Goal: Complete application form

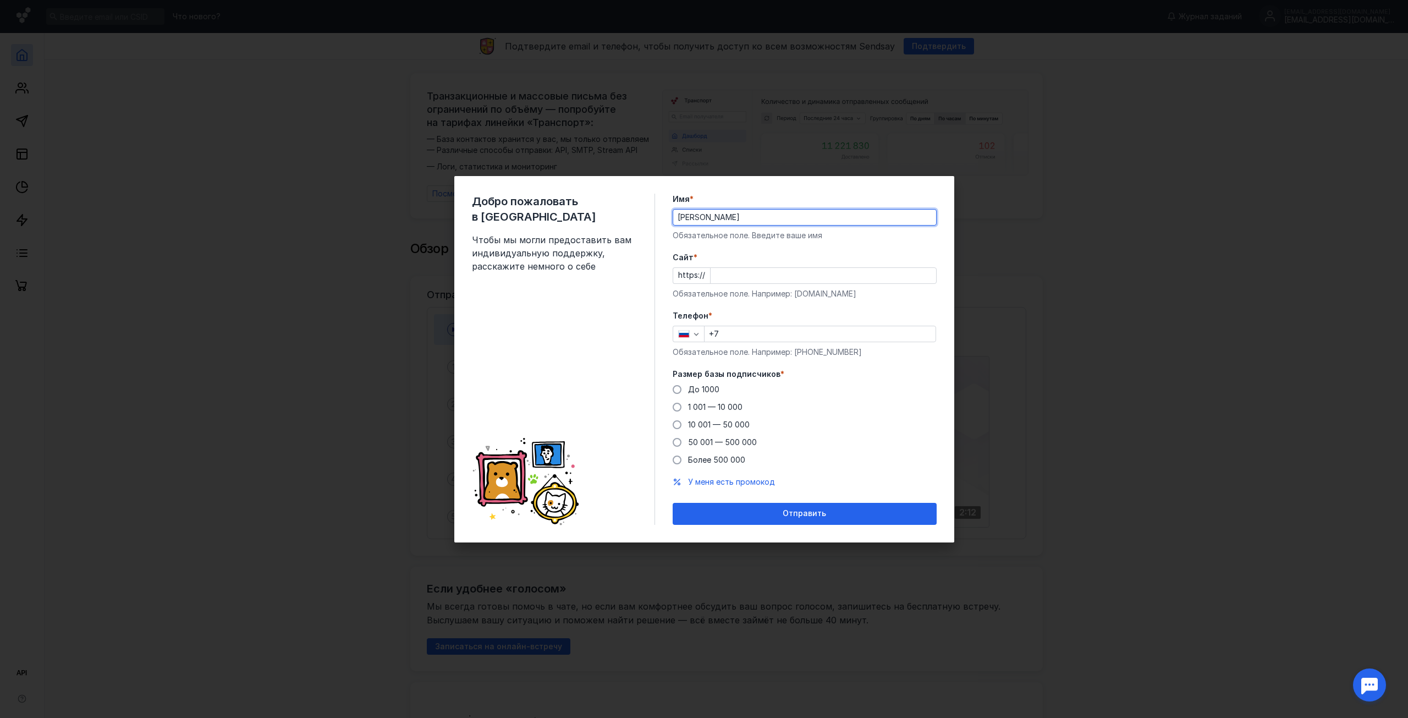
type input "[PERSON_NAME]"
click at [729, 284] on div "Cайт * https:// Обязательное поле. Например: [DOMAIN_NAME]" at bounding box center [805, 275] width 264 height 47
click at [724, 282] on input "Cайт *" at bounding box center [823, 275] width 225 height 15
type input "[DOMAIN_NAME]"
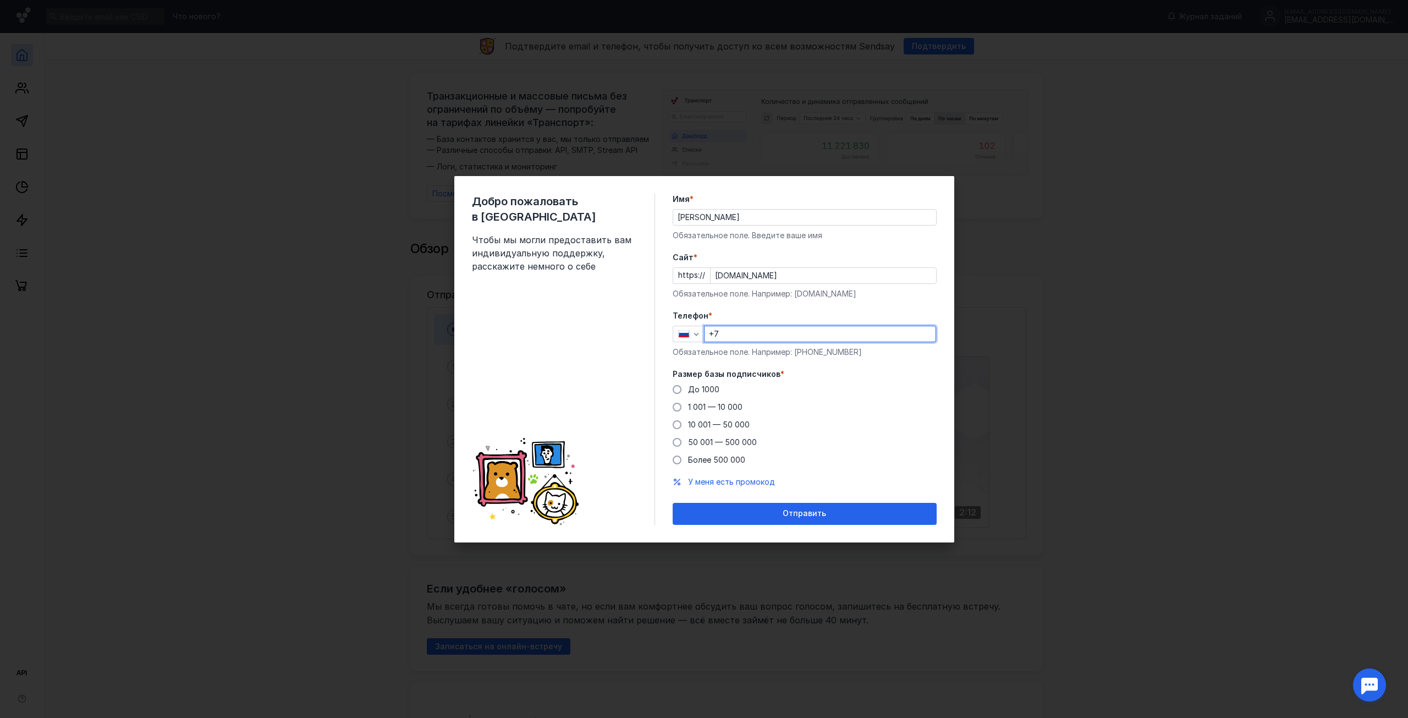
click at [775, 335] on input "+7" at bounding box center [820, 333] width 231 height 15
click at [759, 331] on input "+7" at bounding box center [820, 333] width 231 height 15
paste input "[PHONE_NUMBER]"
type input "[PHONE_NUMBER]"
click at [744, 441] on span "50 001 — 500 000" at bounding box center [722, 441] width 69 height 9
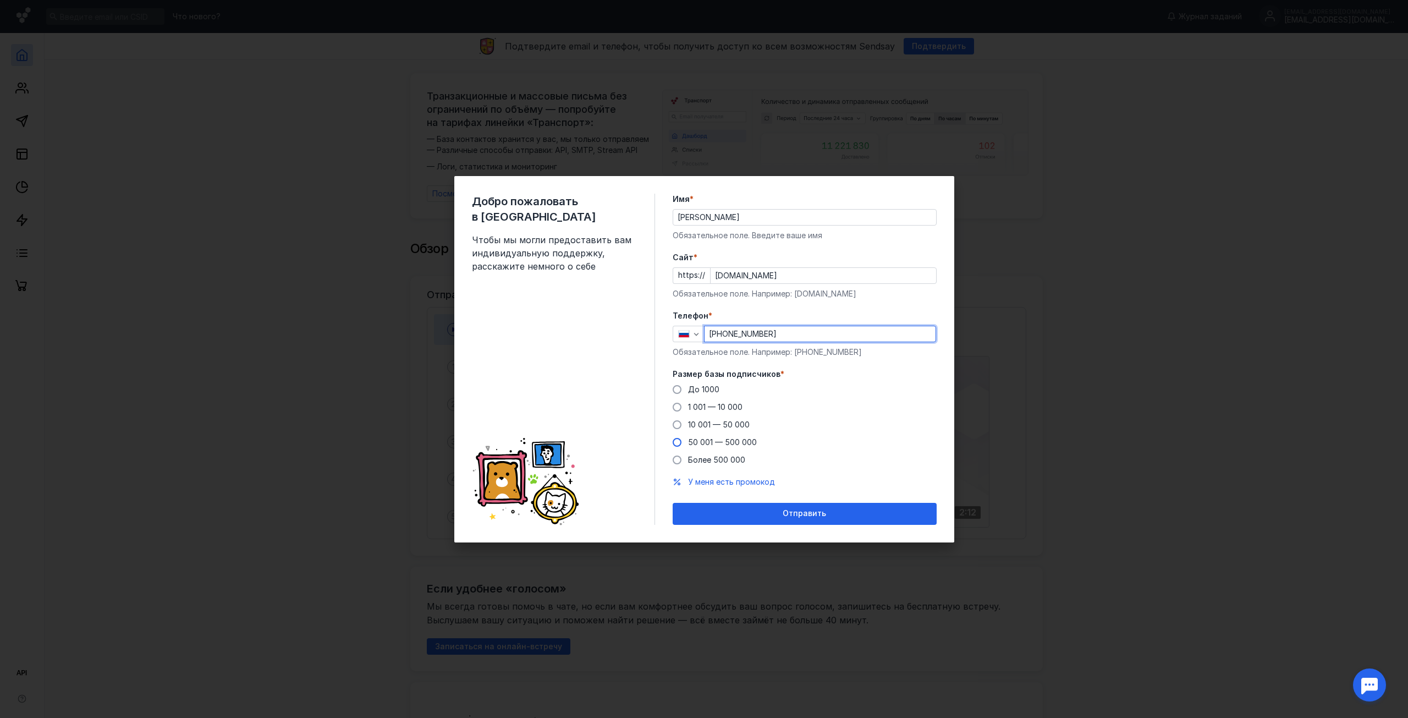
click at [0, 0] on input "50 001 — 500 000" at bounding box center [0, 0] width 0 height 0
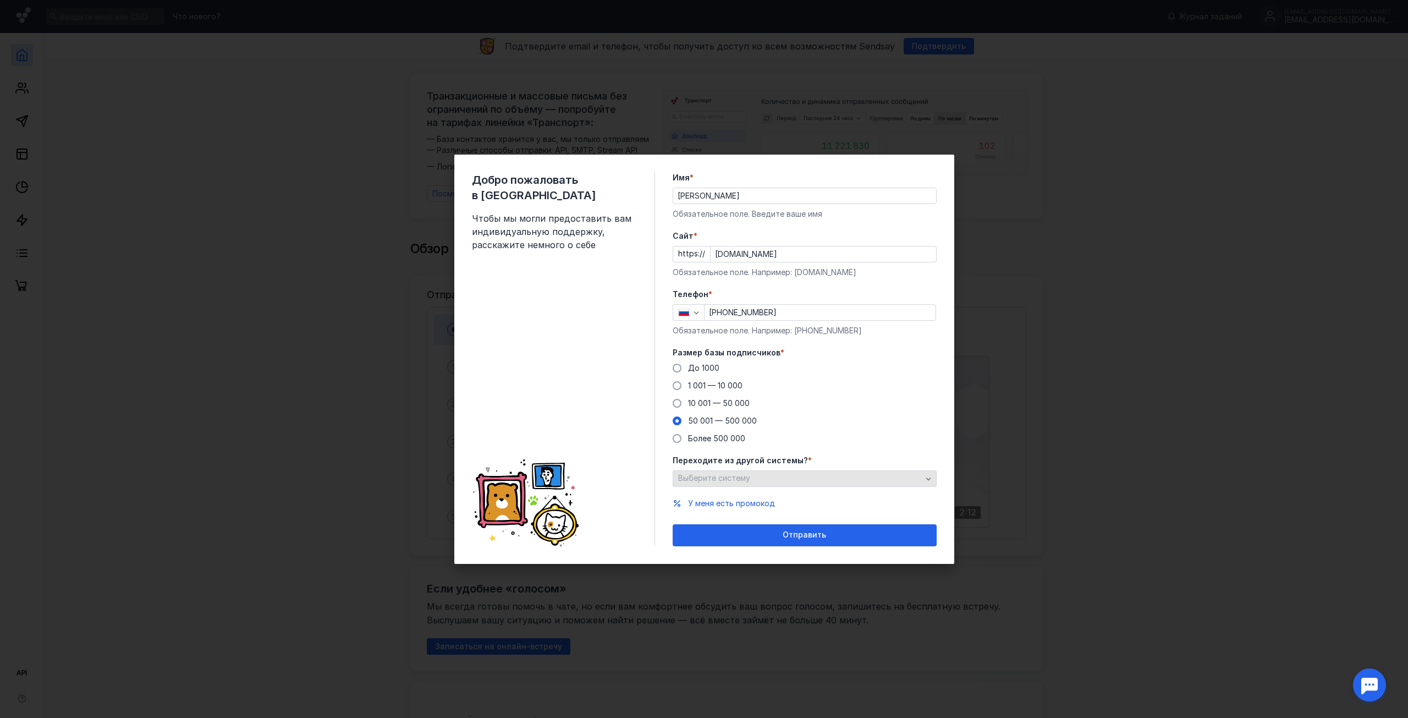
click at [806, 479] on div "Выберите систему" at bounding box center [799, 478] width 249 height 9
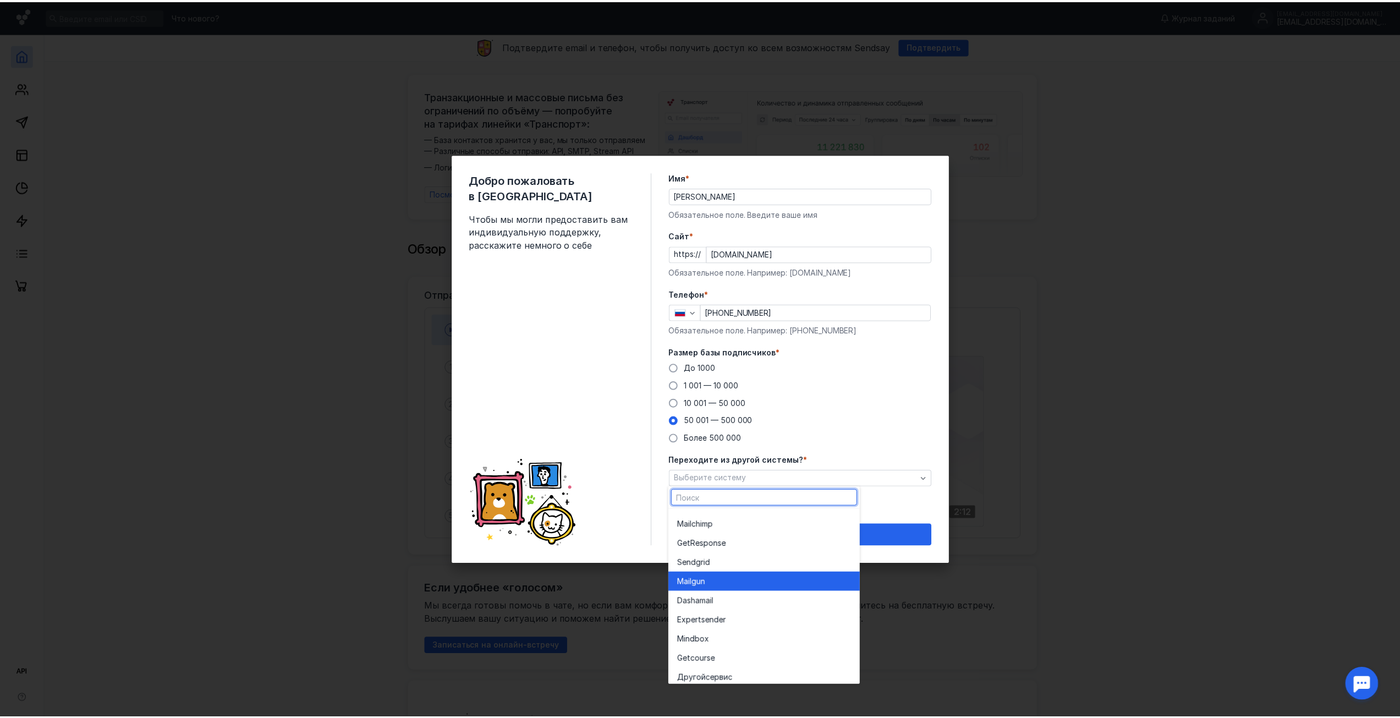
scroll to position [60, 0]
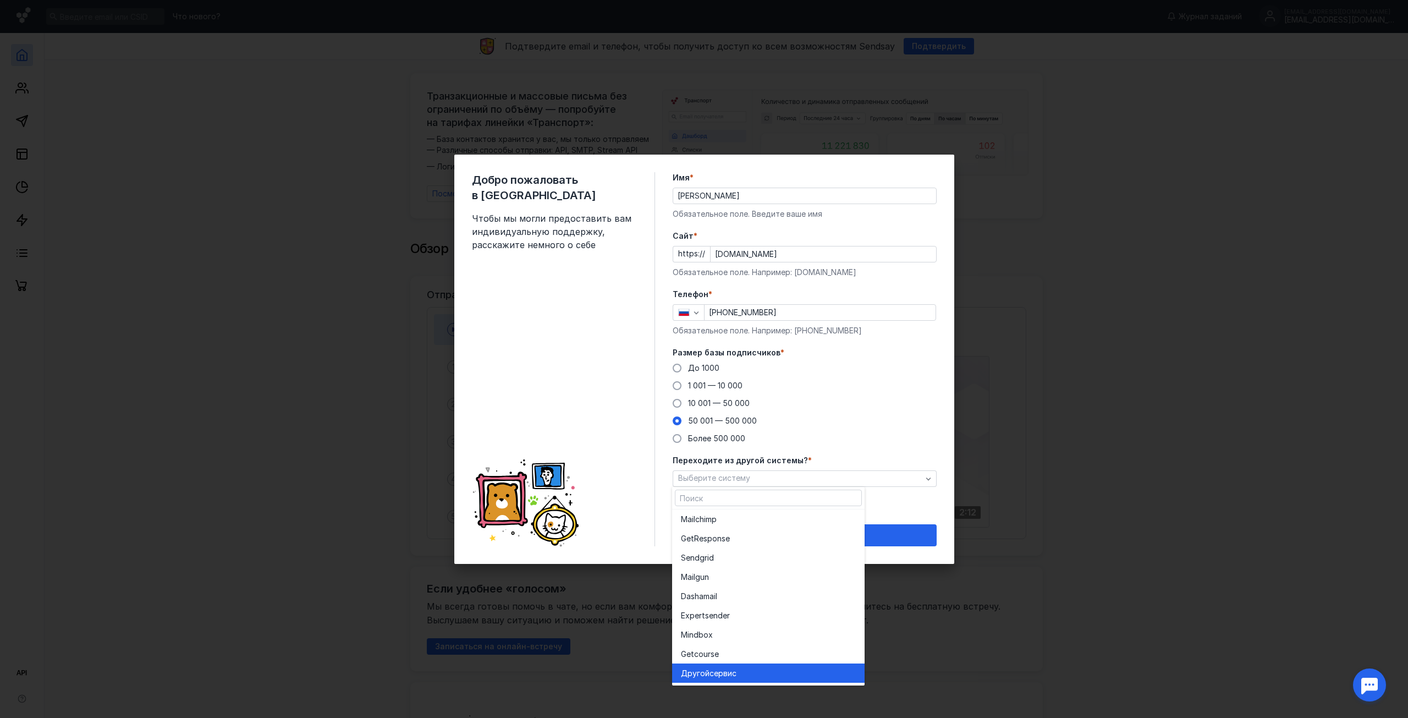
click at [786, 674] on div "Другой сервис" at bounding box center [768, 673] width 175 height 11
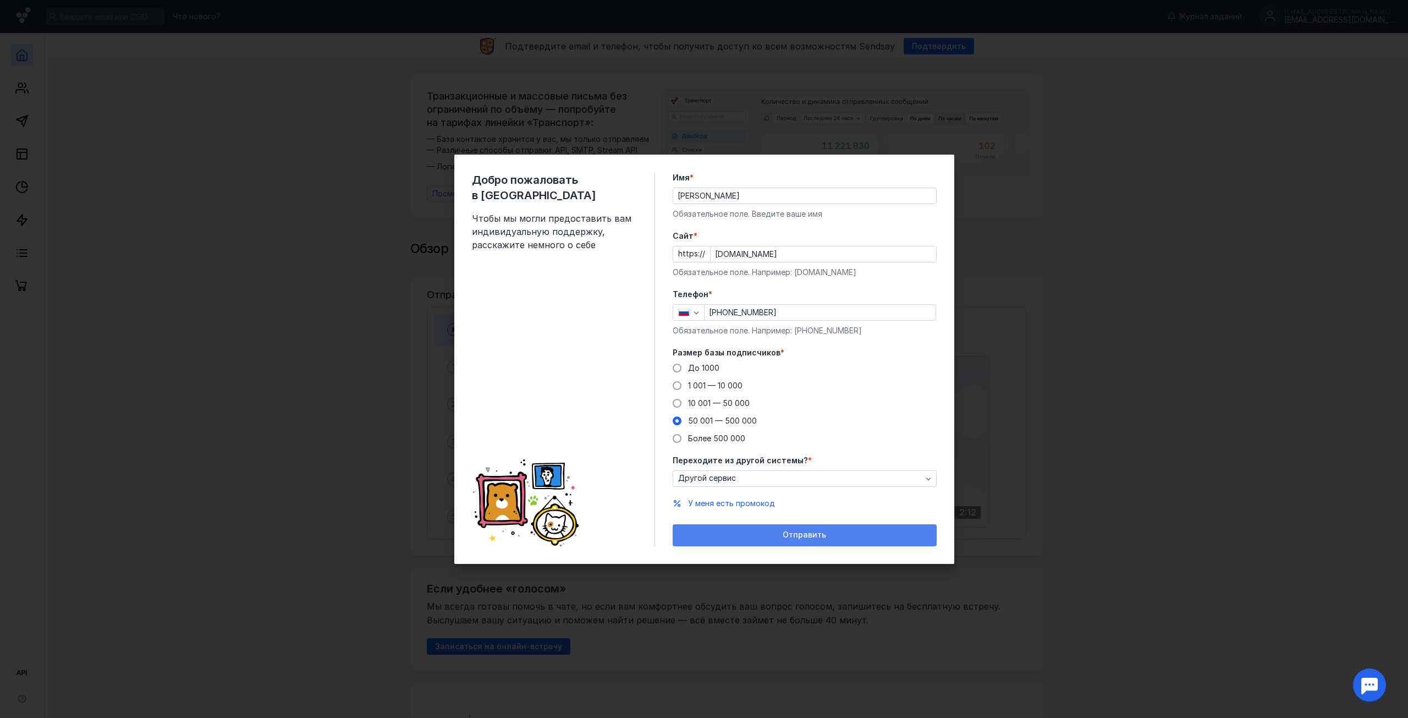
click at [813, 536] on span "Отправить" at bounding box center [804, 534] width 43 height 9
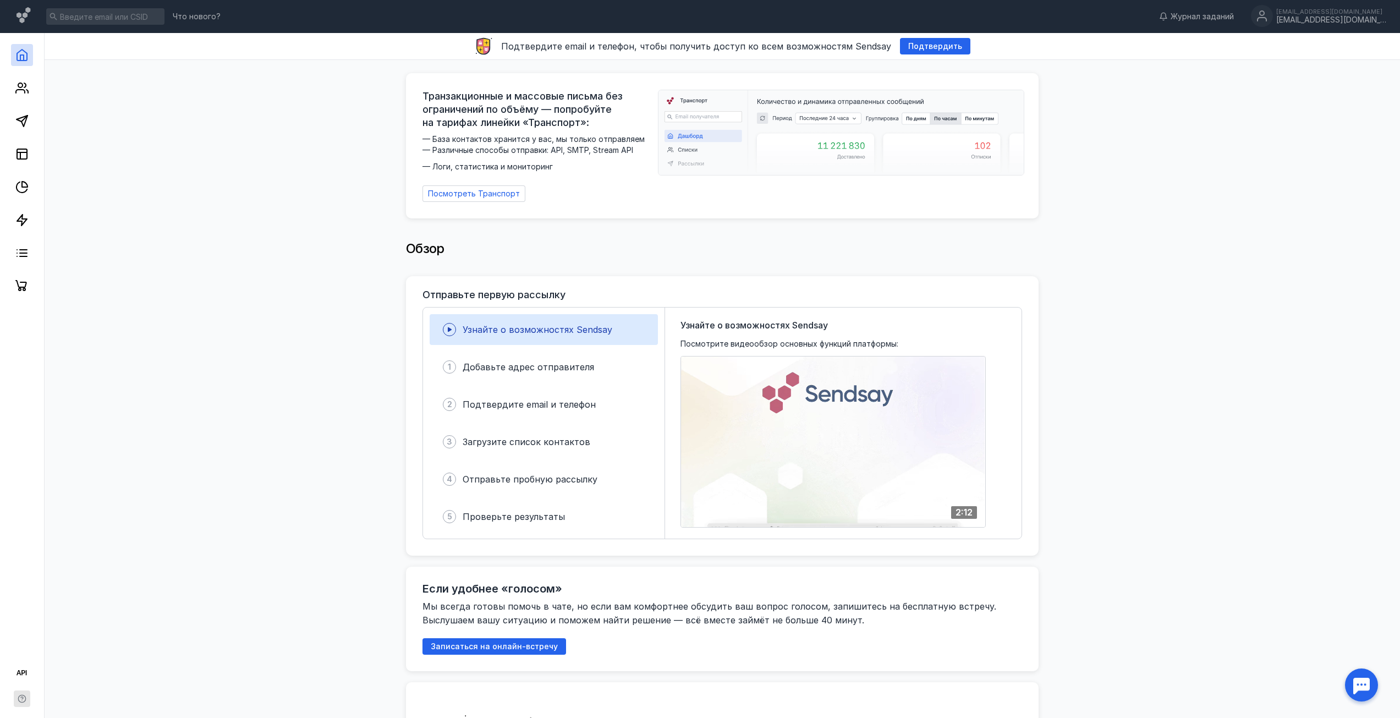
click at [25, 696] on icon "button" at bounding box center [21, 698] width 7 height 7
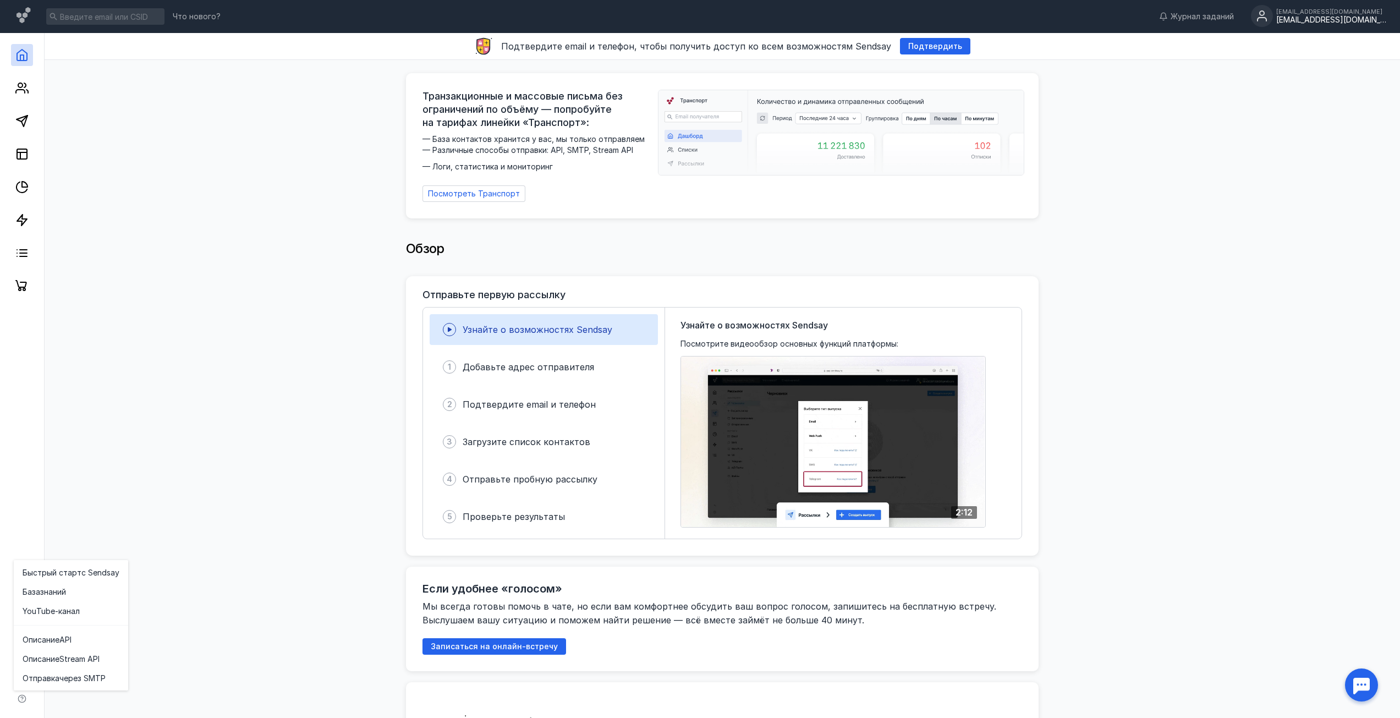
click at [1319, 17] on div "[EMAIL_ADDRESS][DOMAIN_NAME]" at bounding box center [1331, 19] width 110 height 9
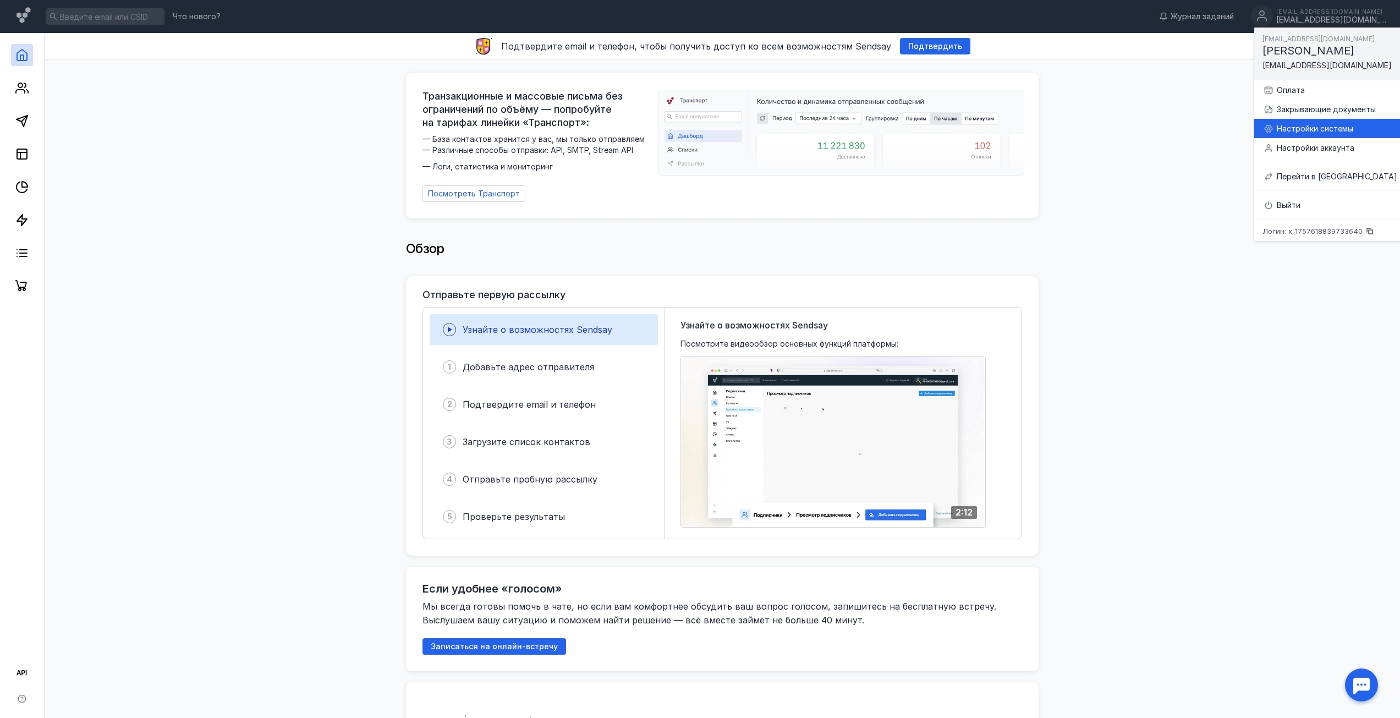
click at [1318, 127] on div "Настройки системы" at bounding box center [1336, 128] width 120 height 11
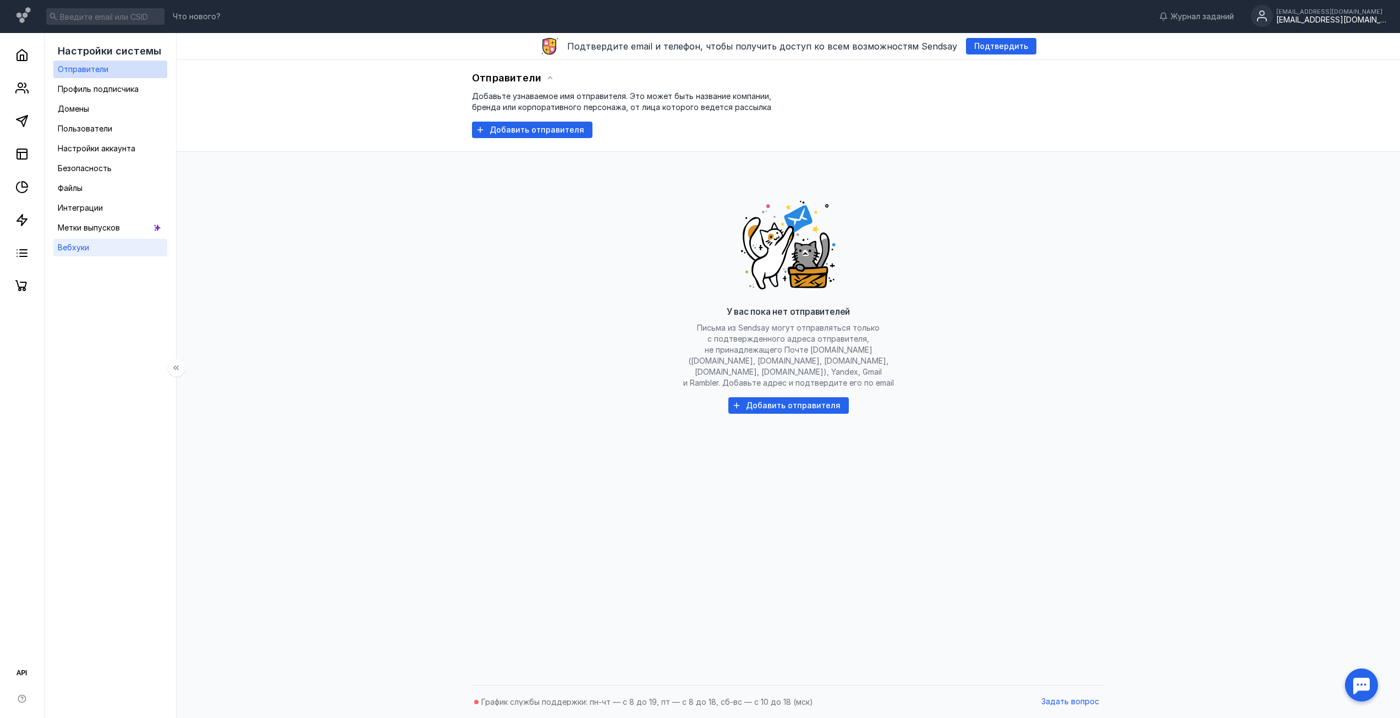
click at [108, 242] on link "Вебхуки" at bounding box center [110, 248] width 114 height 18
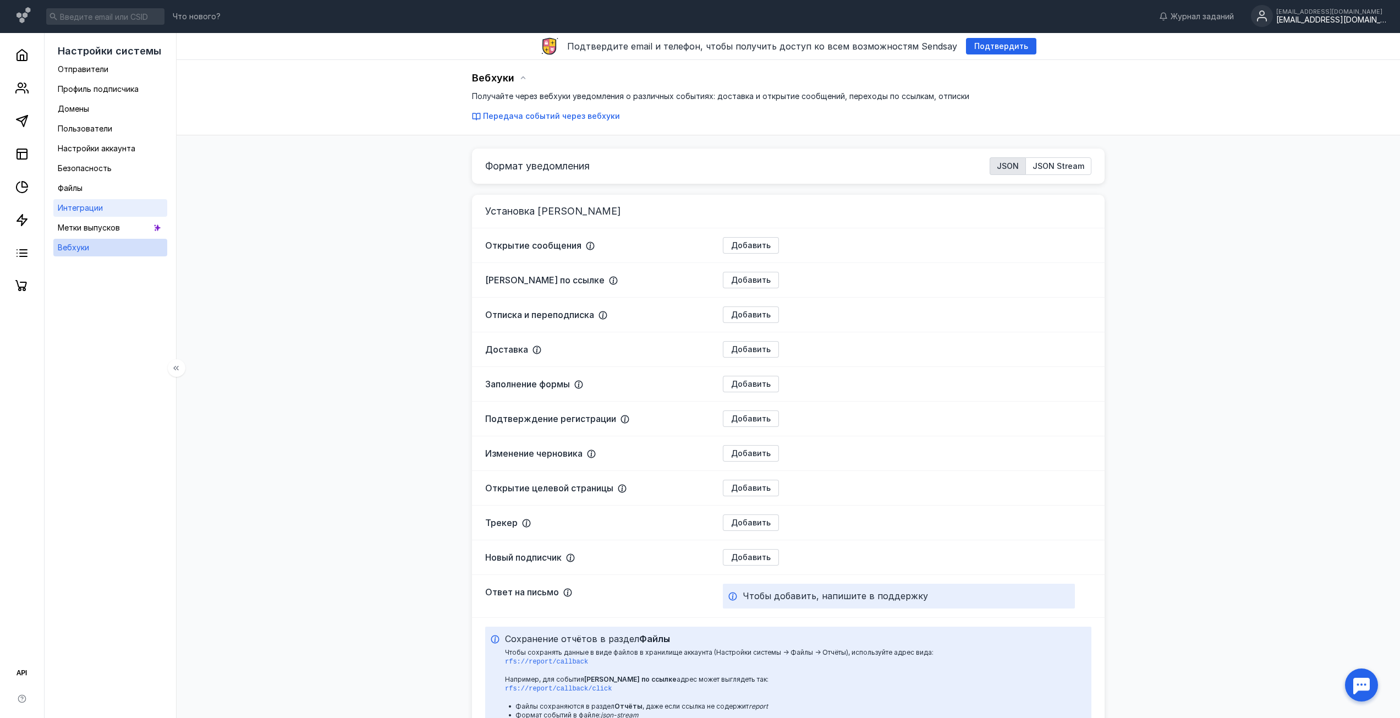
click at [112, 209] on link "Интеграции" at bounding box center [110, 208] width 114 height 18
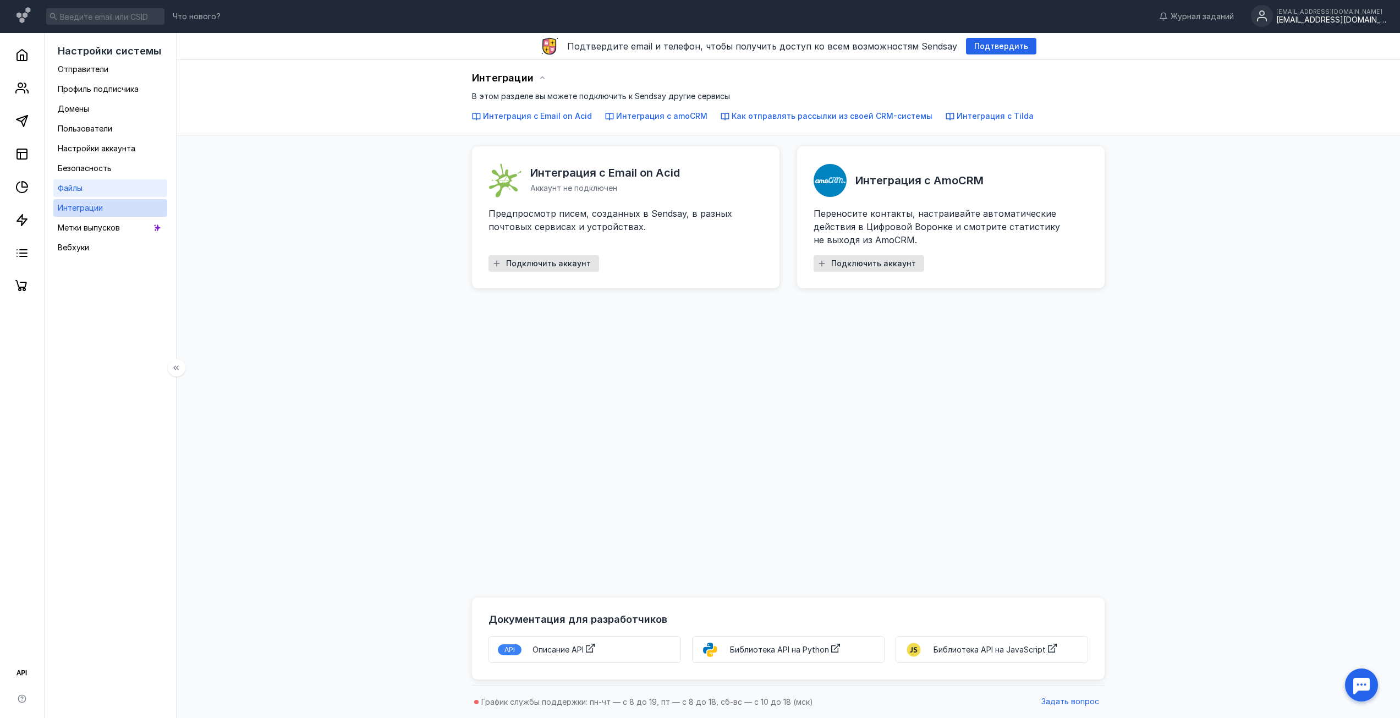
click at [92, 185] on link "Файлы" at bounding box center [110, 188] width 114 height 18
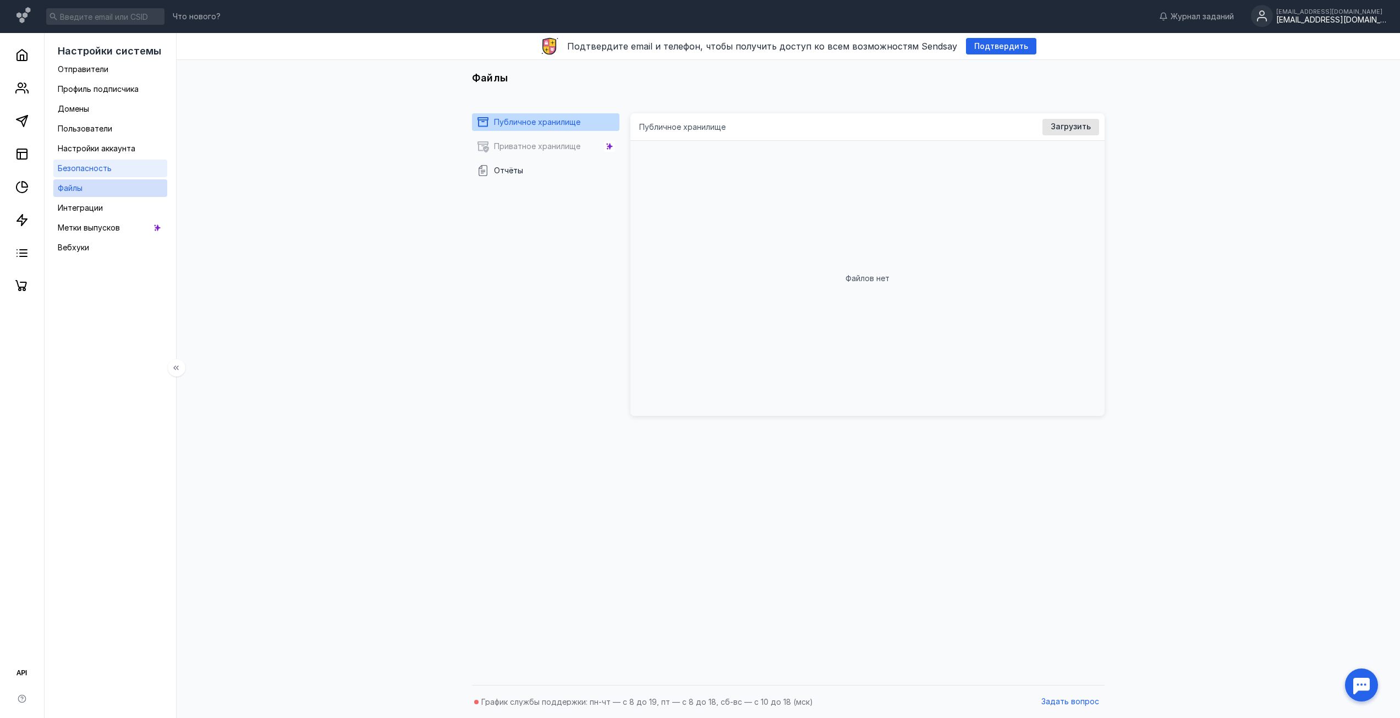
click at [101, 172] on span "Безопасность" at bounding box center [85, 167] width 54 height 9
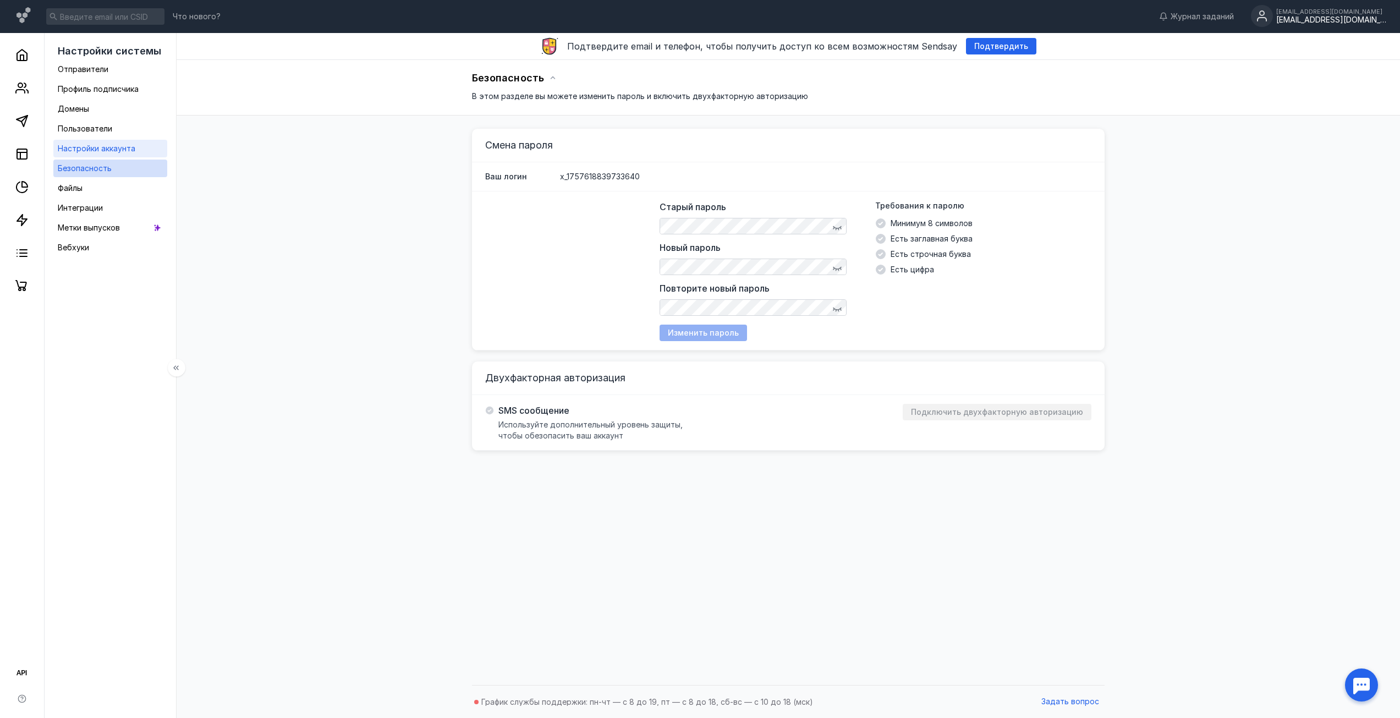
click at [105, 151] on span "Настройки аккаунта" at bounding box center [97, 148] width 78 height 9
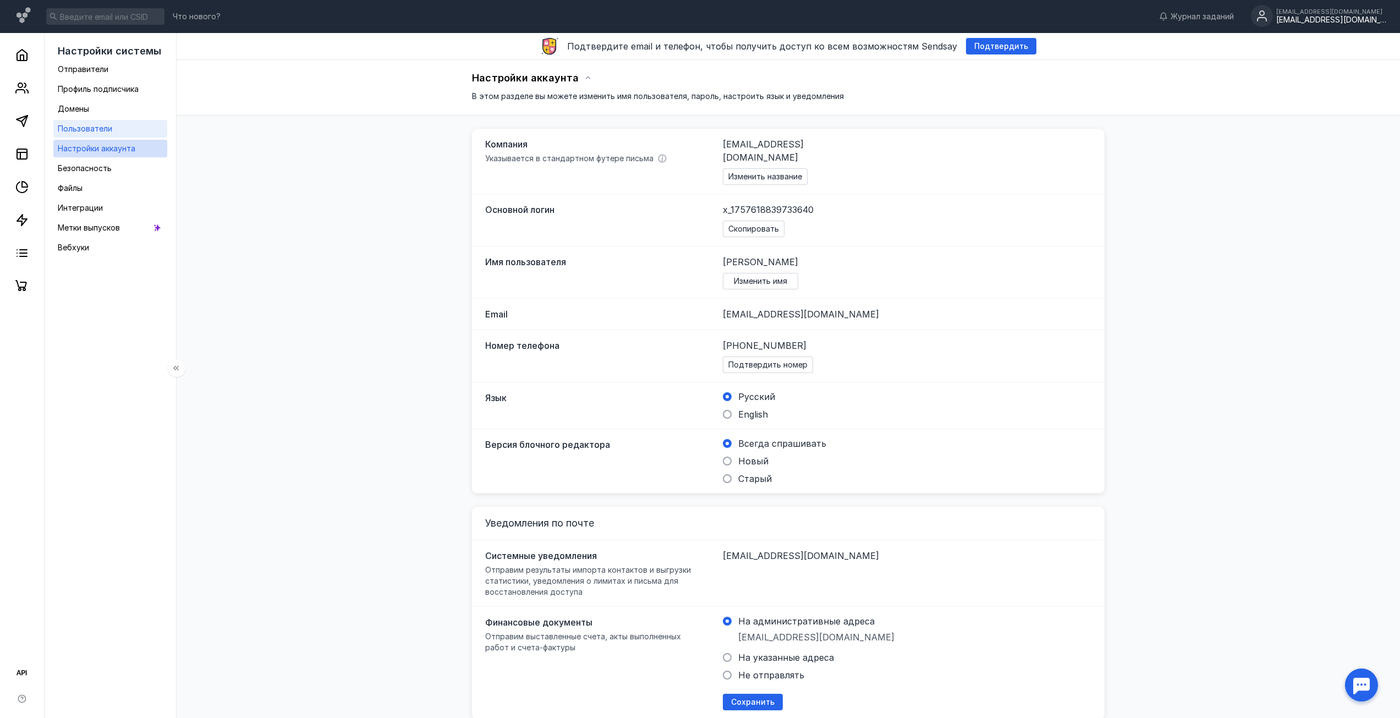
click at [103, 125] on span "Пользователи" at bounding box center [85, 128] width 54 height 9
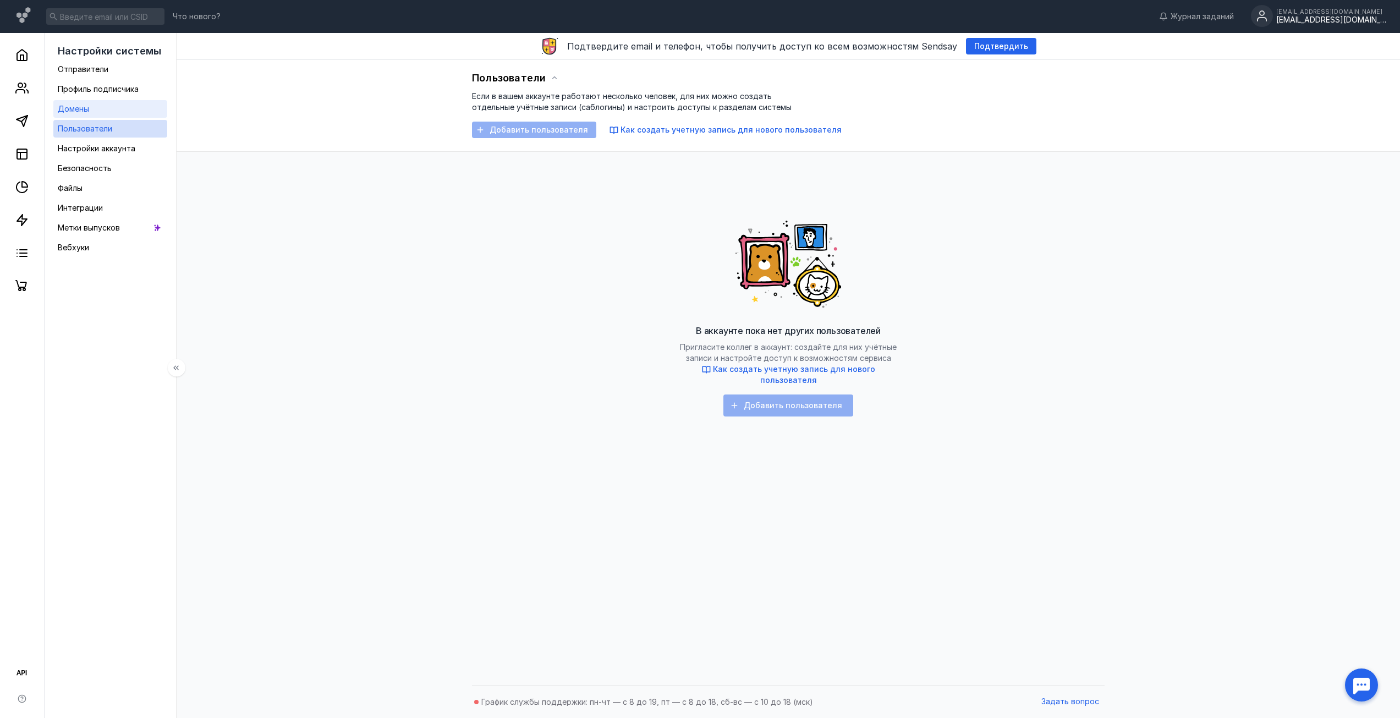
click at [104, 113] on link "Домены" at bounding box center [110, 109] width 114 height 18
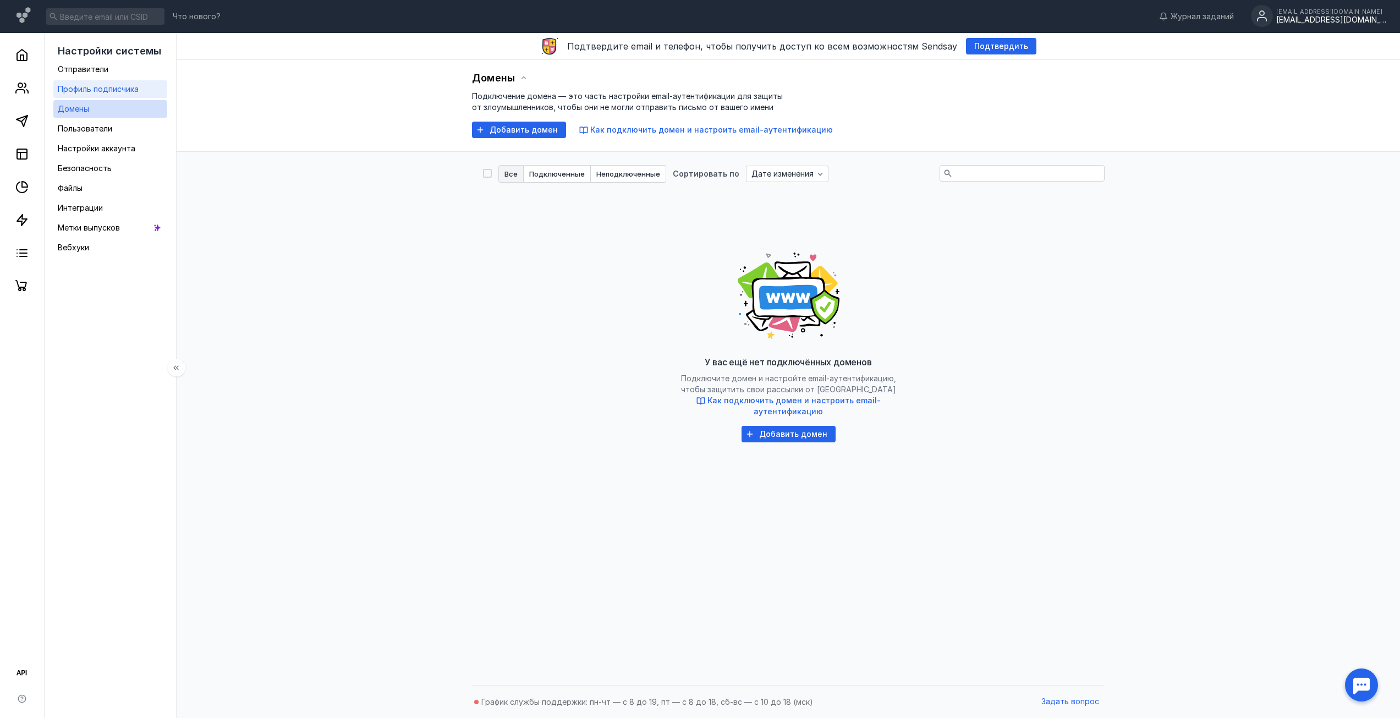
click at [106, 87] on span "Профиль подписчика" at bounding box center [98, 88] width 81 height 9
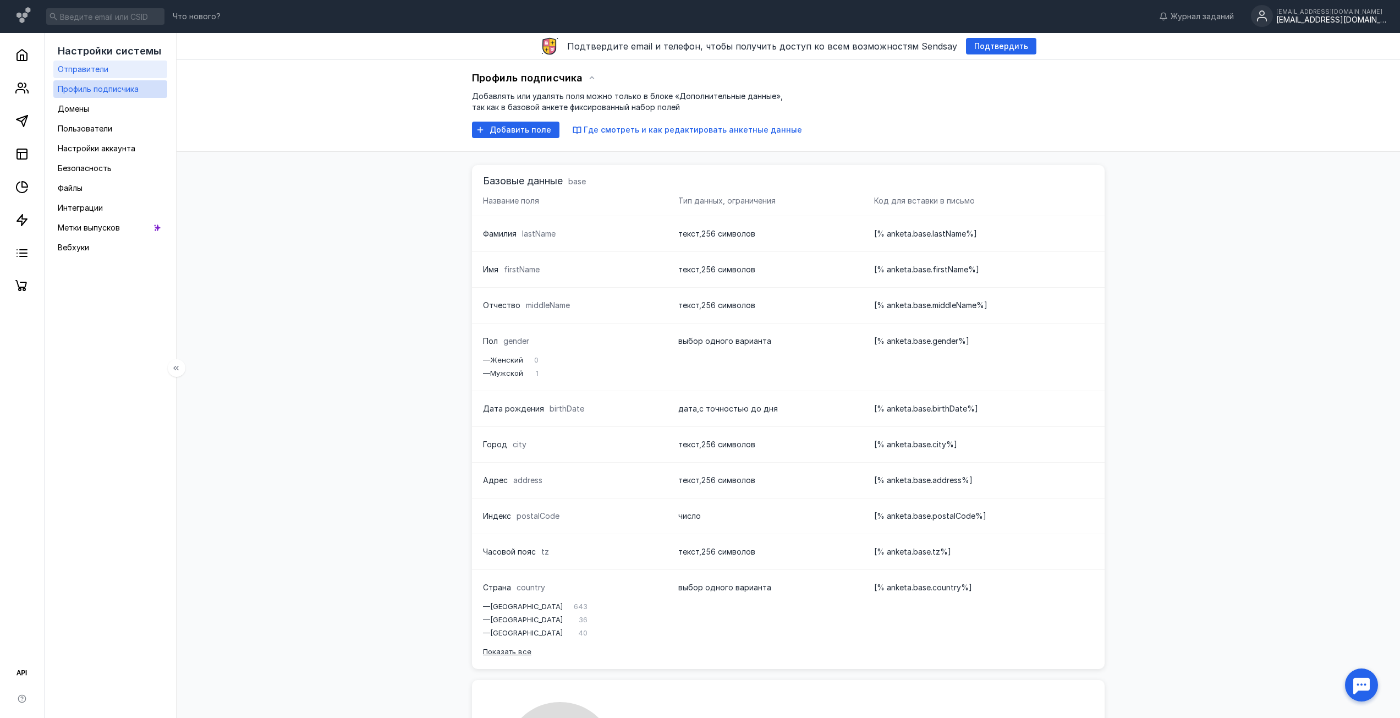
click at [104, 71] on span "Отправители" at bounding box center [83, 68] width 51 height 9
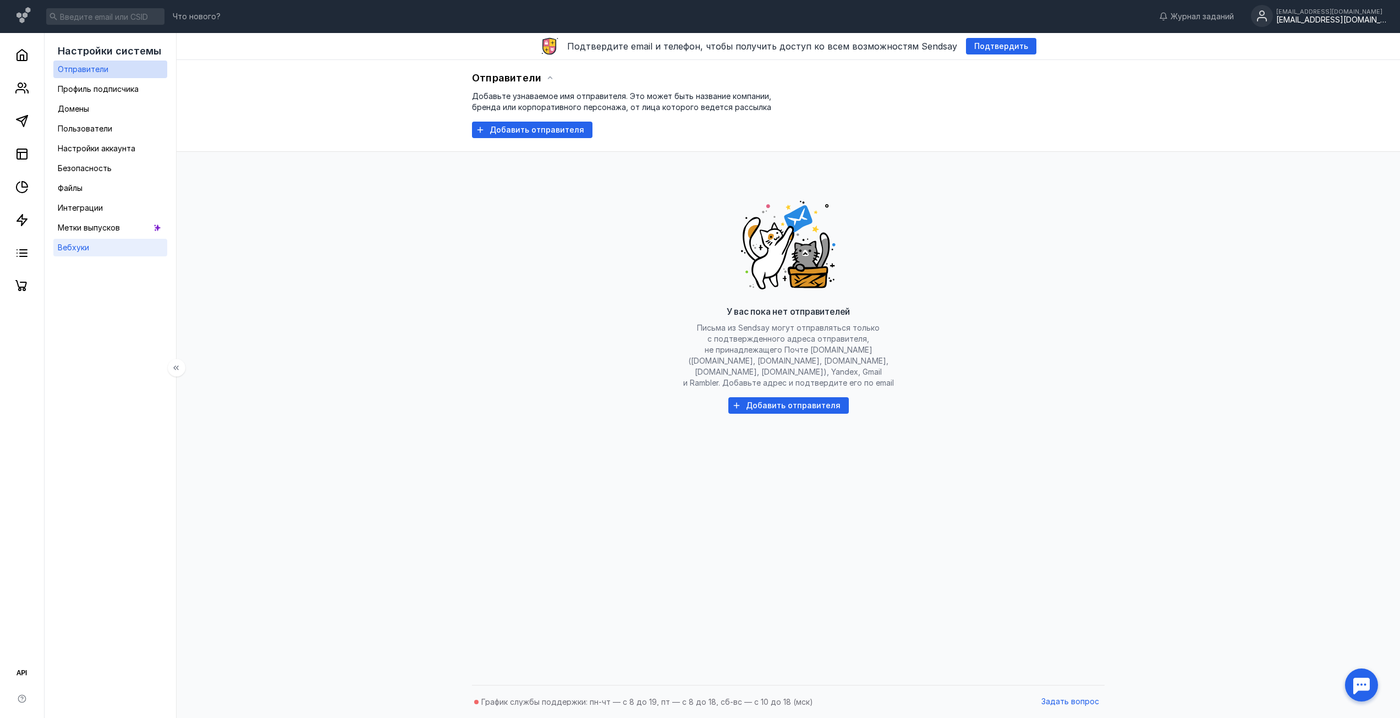
click at [111, 252] on link "Вебхуки" at bounding box center [110, 248] width 114 height 18
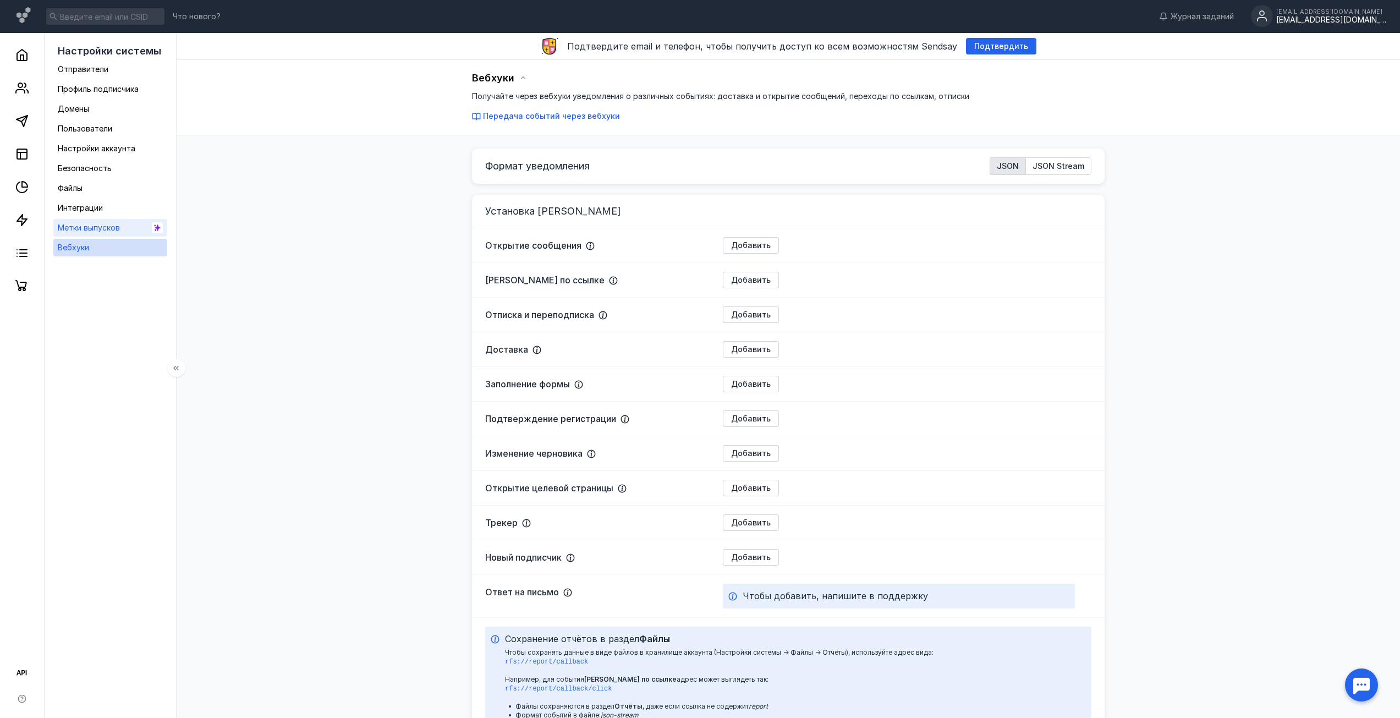
click at [111, 228] on span "Метки выпусков" at bounding box center [89, 227] width 62 height 9
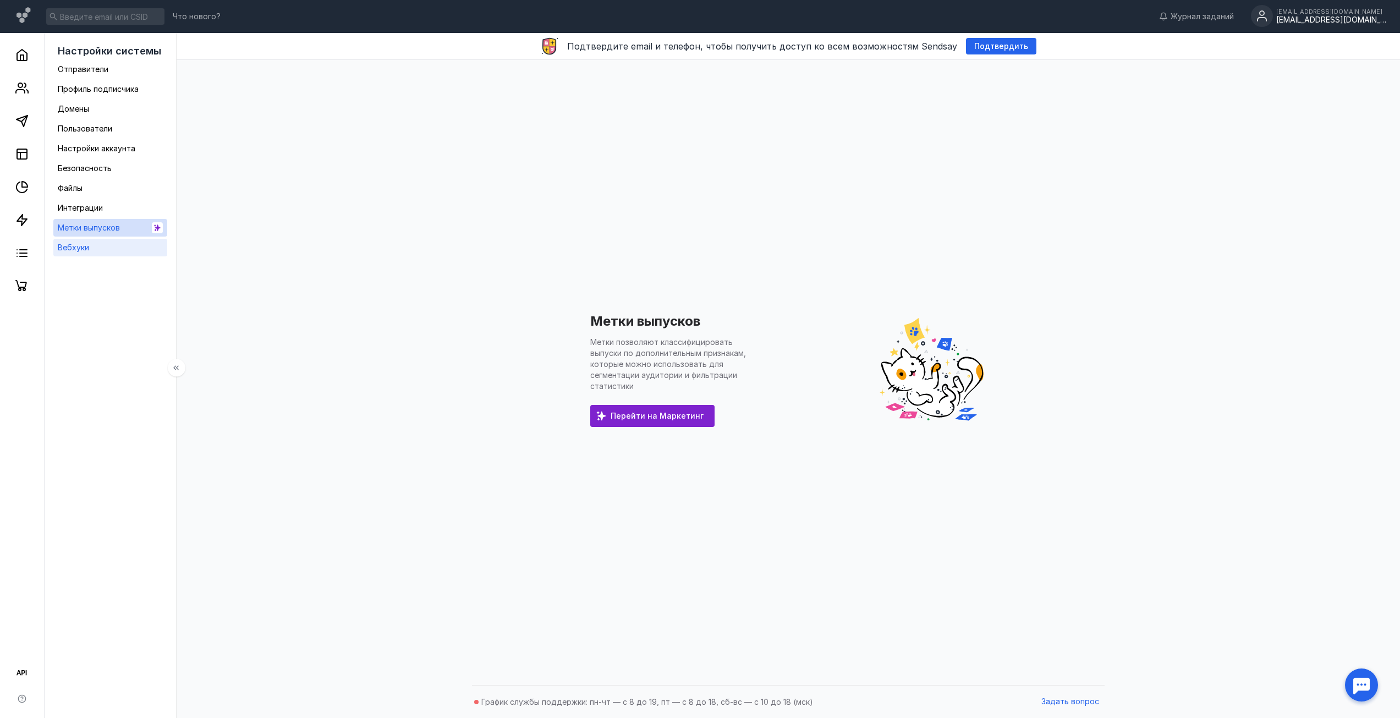
click at [108, 247] on link "Вебхуки" at bounding box center [110, 248] width 114 height 18
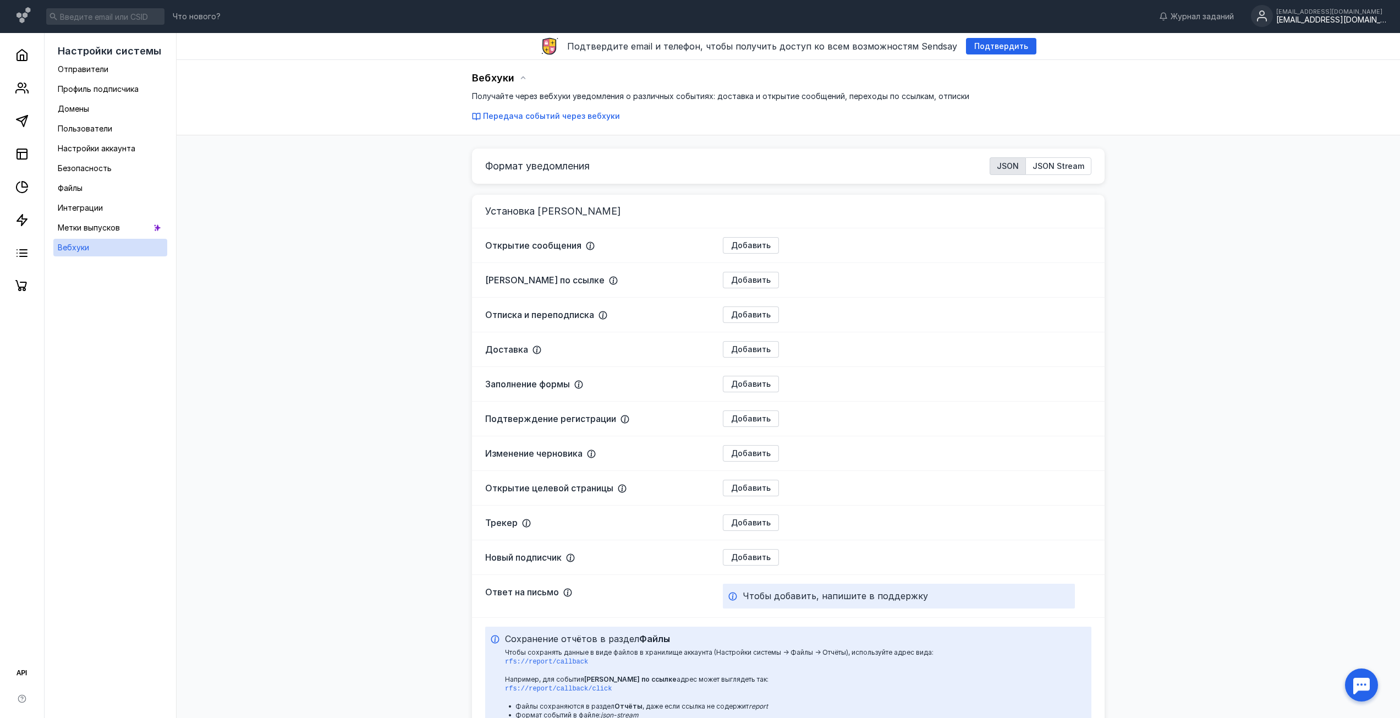
click at [575, 211] on span "Установка [PERSON_NAME]" at bounding box center [553, 211] width 136 height 12
click at [104, 211] on link "Интеграции" at bounding box center [110, 208] width 114 height 18
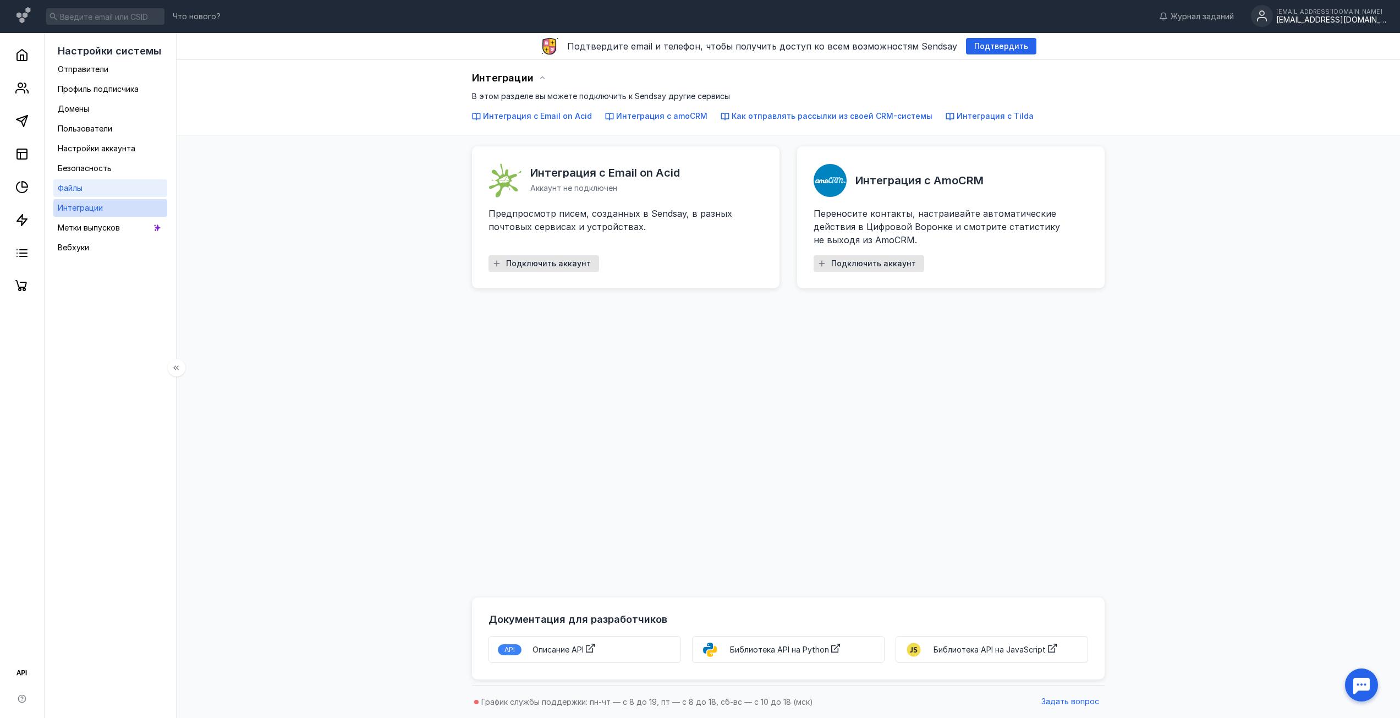
click at [101, 183] on link "Файлы" at bounding box center [110, 188] width 114 height 18
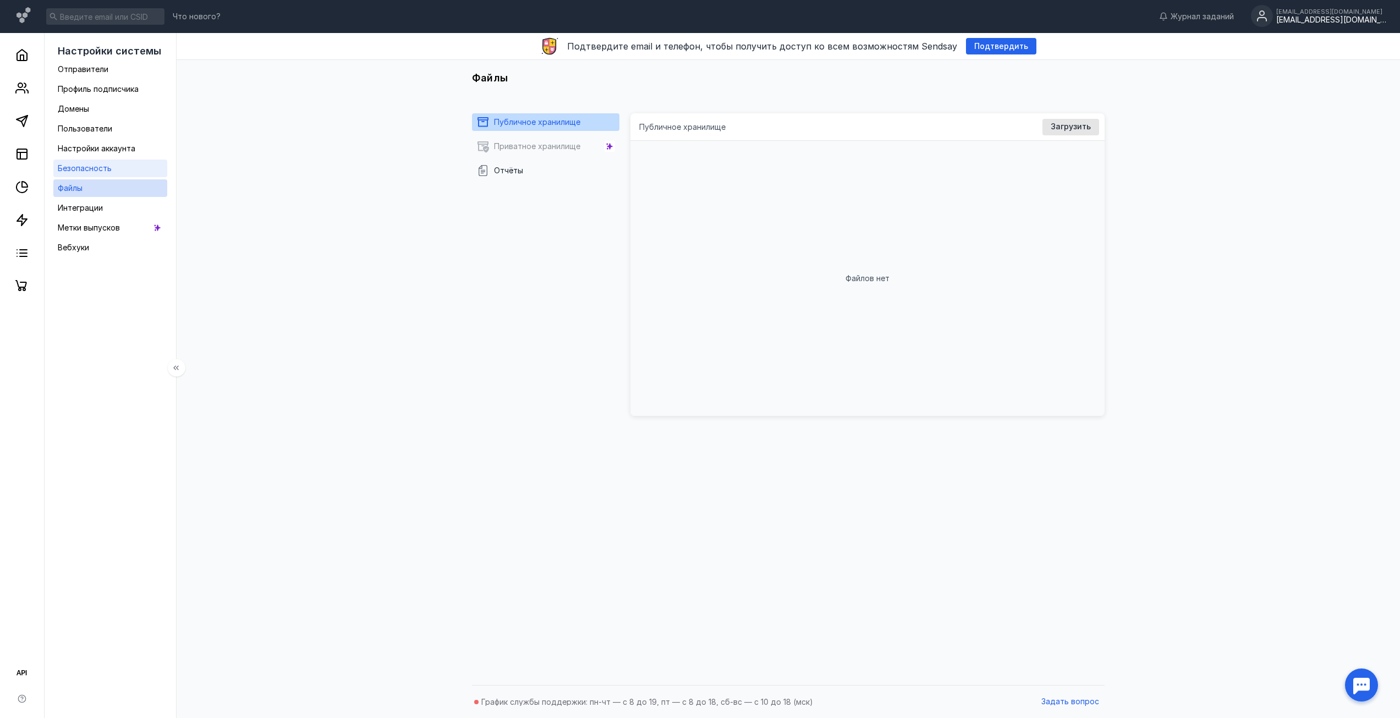
click at [104, 172] on span "Безопасность" at bounding box center [85, 167] width 54 height 9
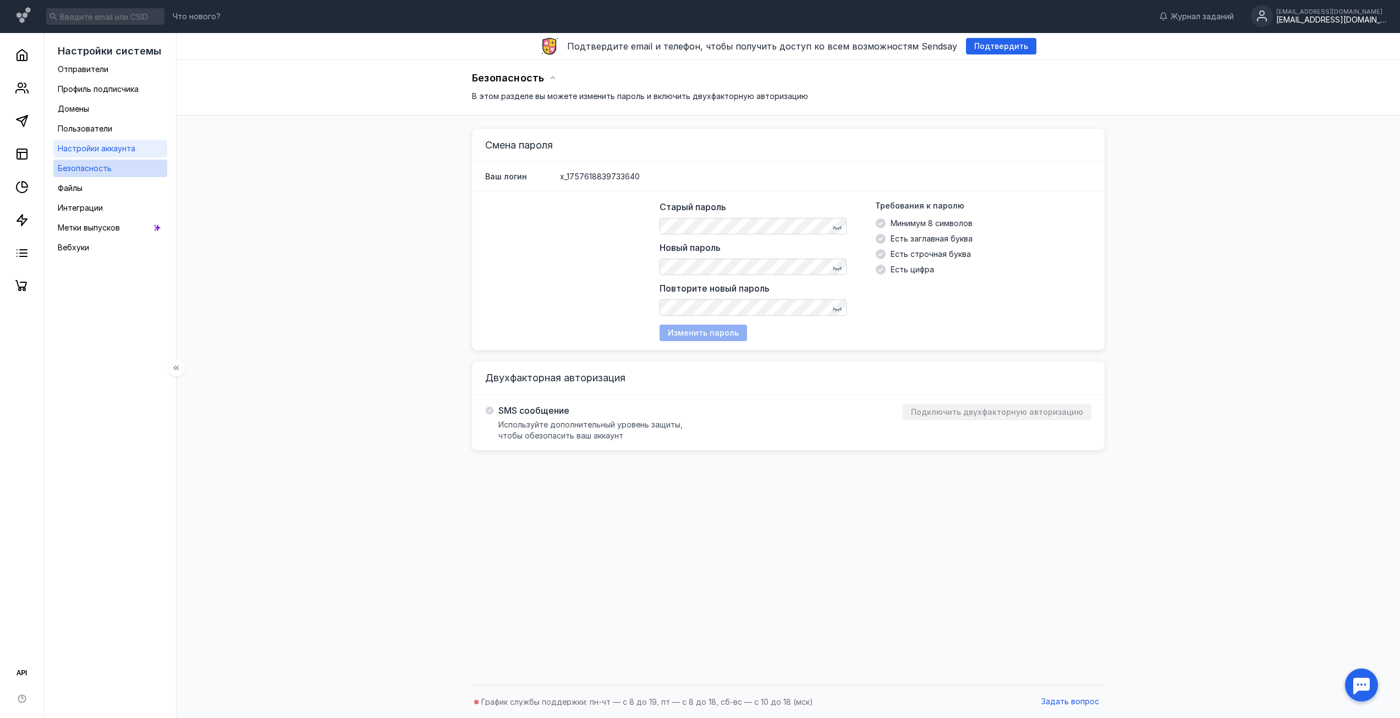
click at [113, 147] on span "Настройки аккаунта" at bounding box center [97, 148] width 78 height 9
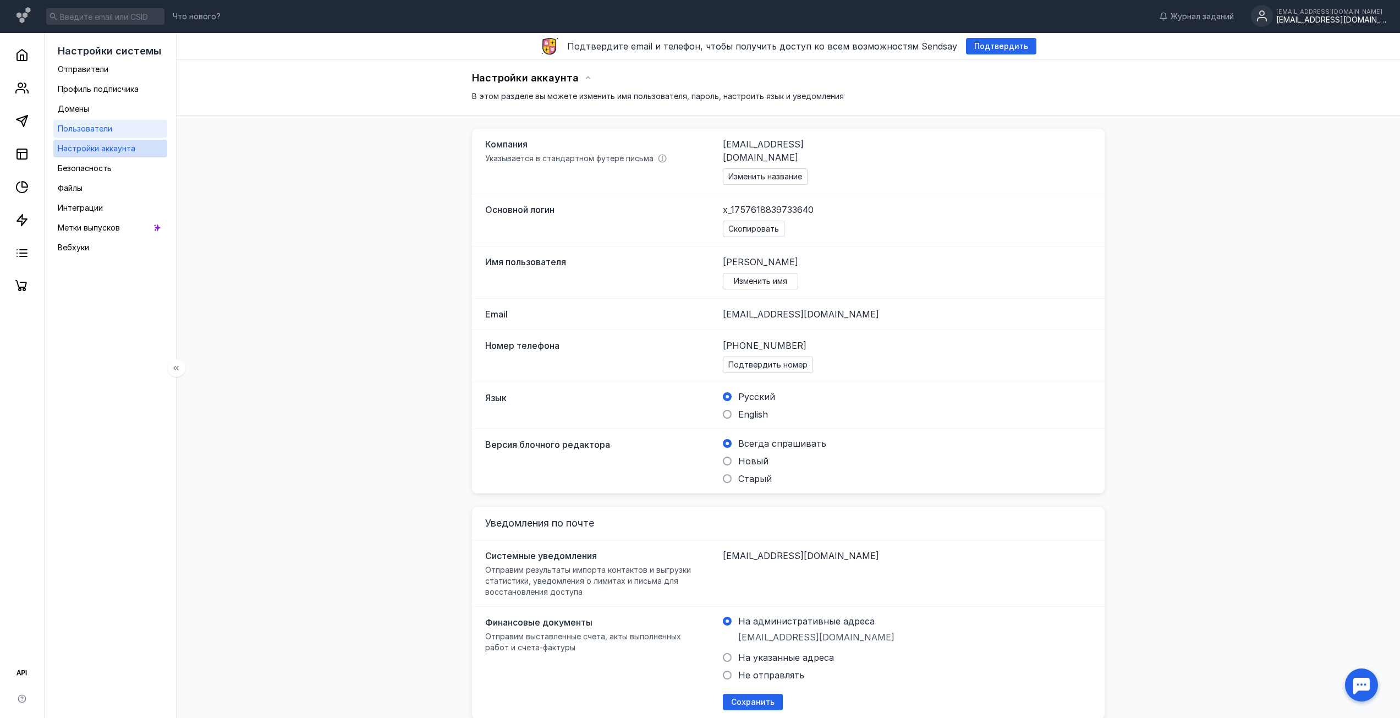
click at [113, 120] on link "Пользователи" at bounding box center [110, 129] width 114 height 18
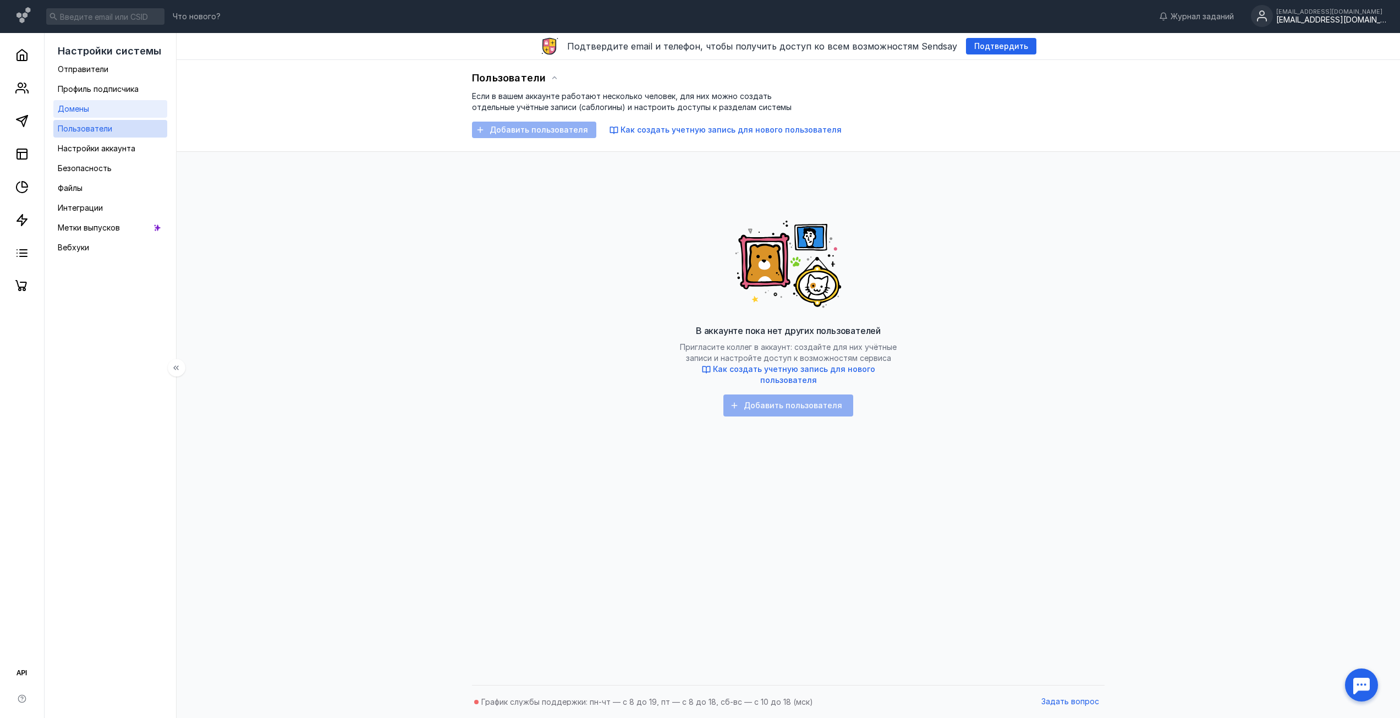
click at [112, 109] on link "Домены" at bounding box center [110, 109] width 114 height 18
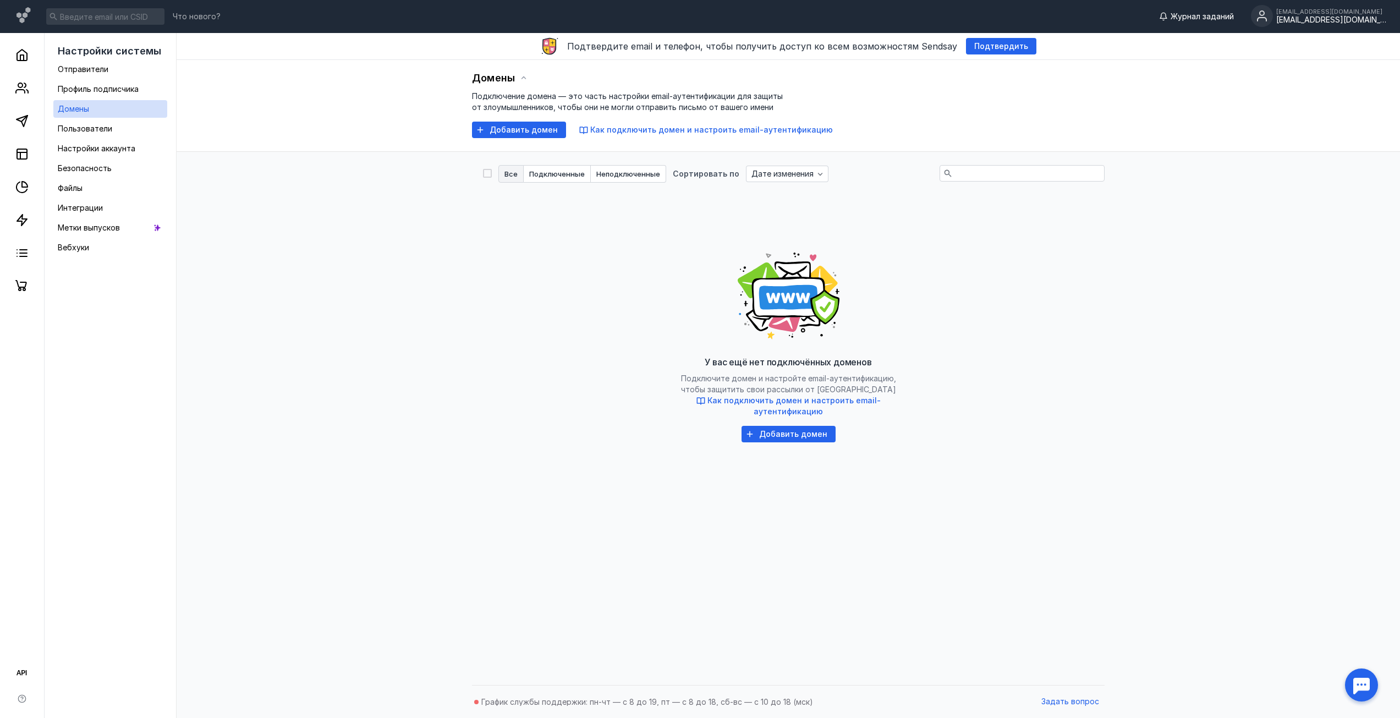
click at [1210, 18] on span "Журнал заданий" at bounding box center [1201, 16] width 63 height 11
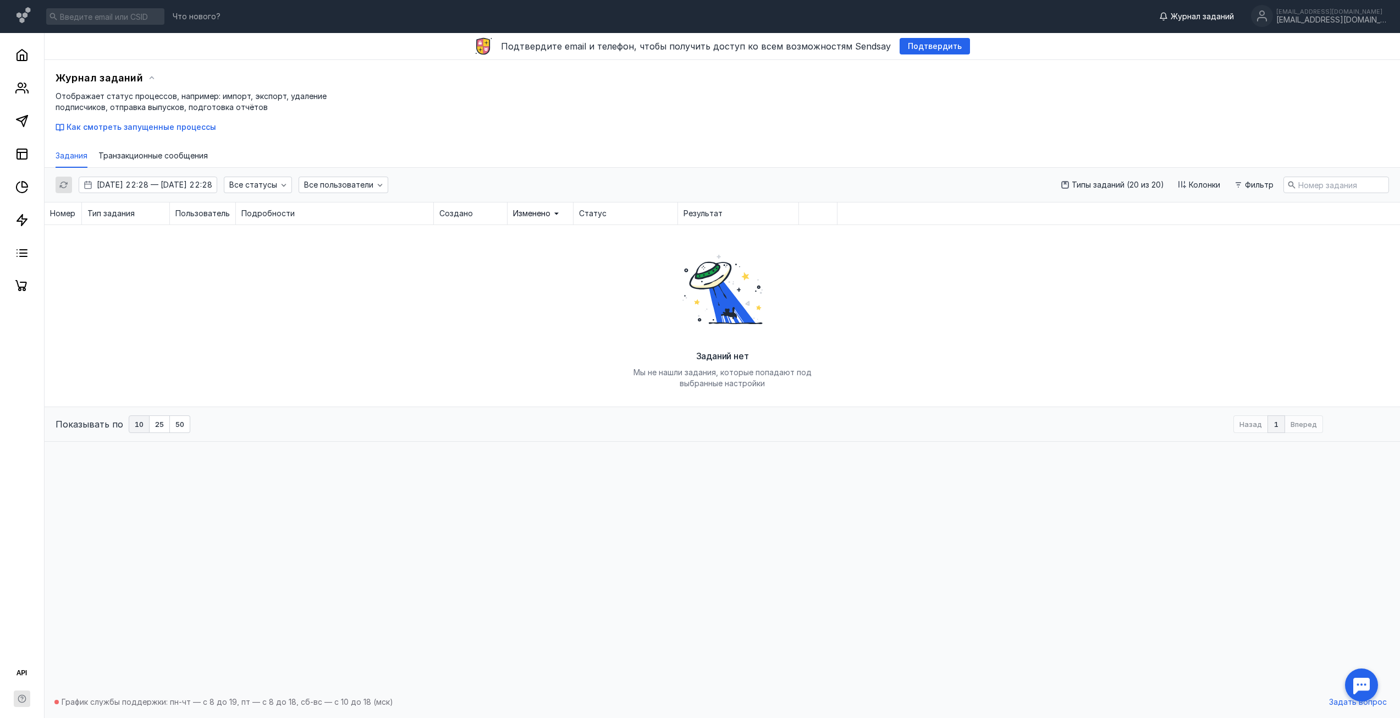
click at [23, 702] on icon "button" at bounding box center [21, 698] width 7 height 7
click at [107, 574] on span "с Sendsay" at bounding box center [100, 572] width 38 height 11
